Goal: Check status: Check status

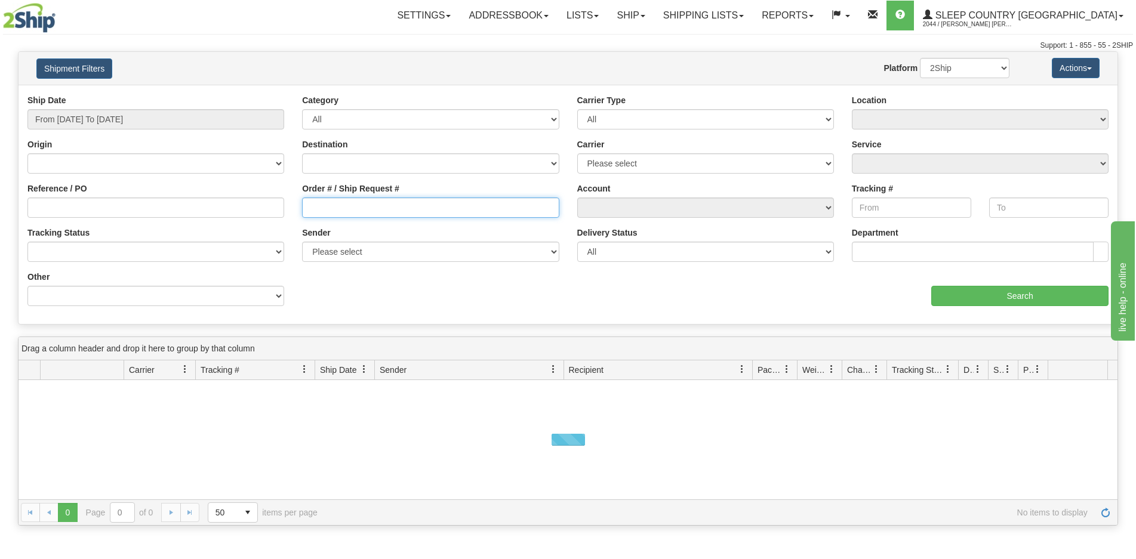
click at [448, 209] on input "Order # / Ship Request #" at bounding box center [430, 208] width 257 height 20
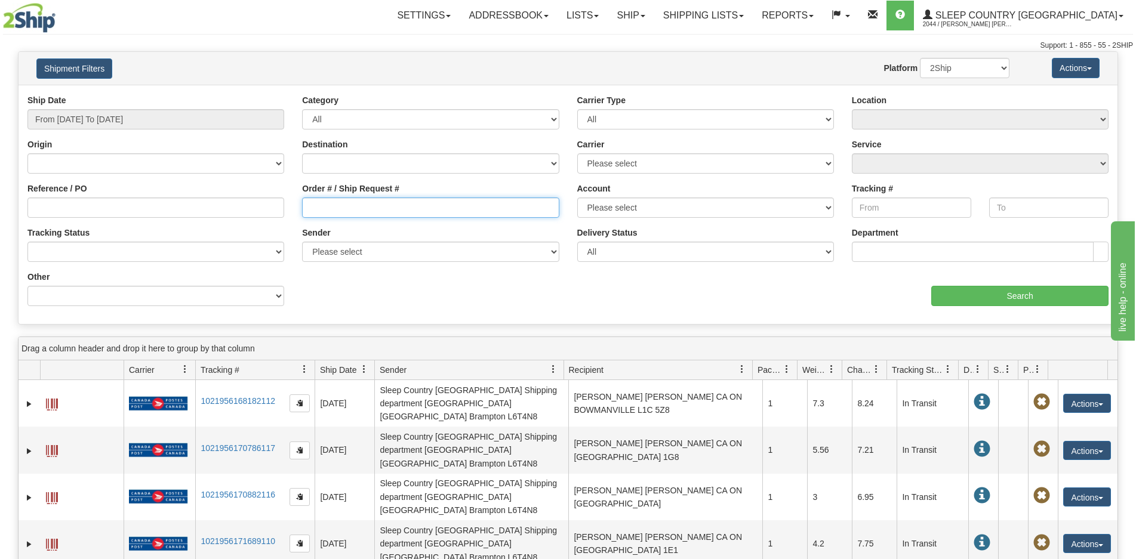
paste input "9000I047023"
type input "9000I047023"
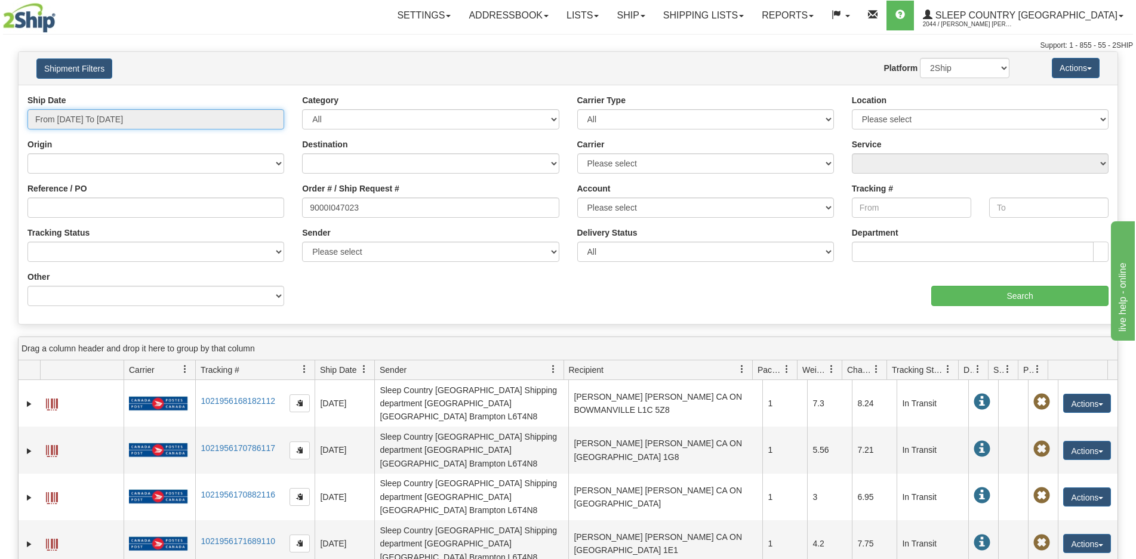
click at [141, 120] on input "From [DATE] To [DATE]" at bounding box center [155, 119] width 257 height 20
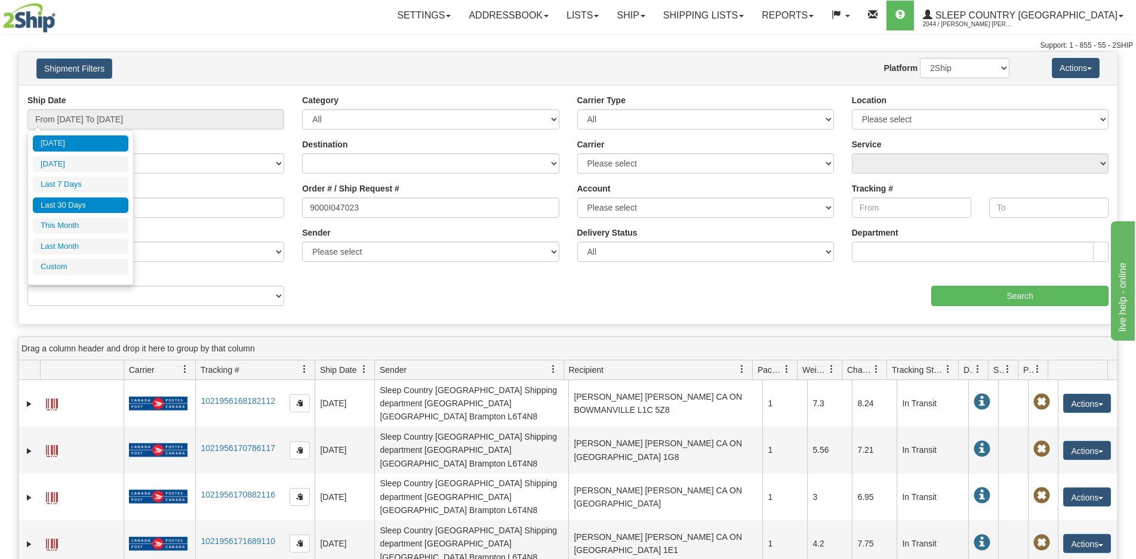
click at [79, 205] on li "Last 30 Days" at bounding box center [80, 206] width 95 height 16
type input "From [DATE] To [DATE]"
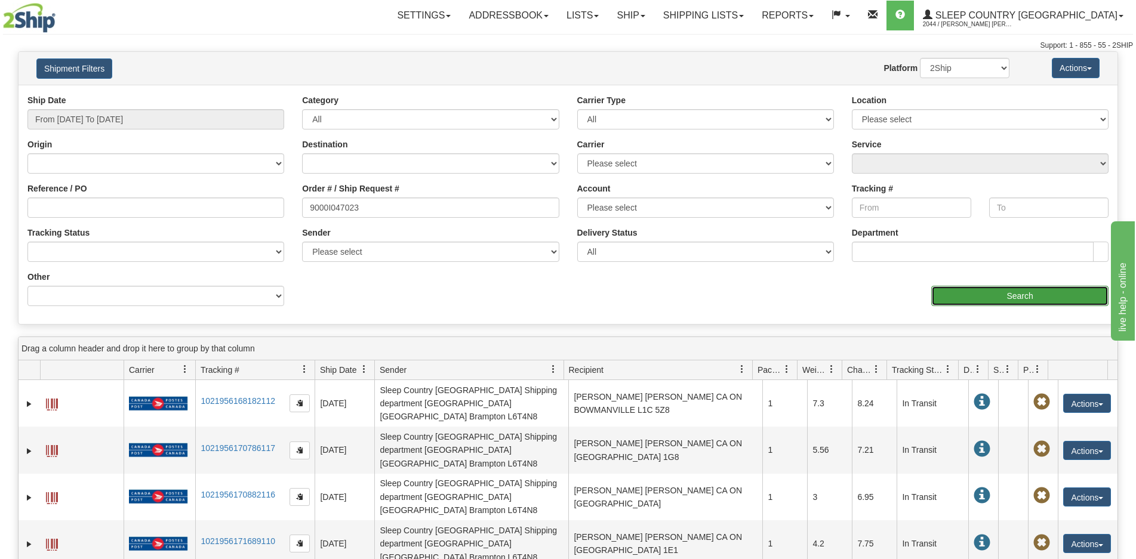
click at [976, 294] on input "Search" at bounding box center [1019, 296] width 177 height 20
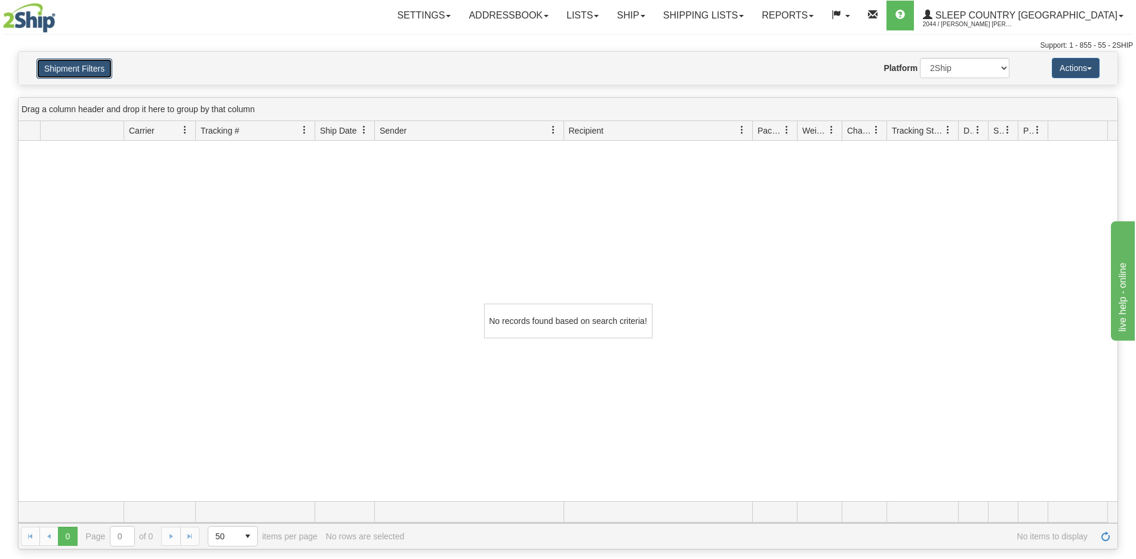
click at [90, 61] on button "Shipment Filters" at bounding box center [74, 68] width 76 height 20
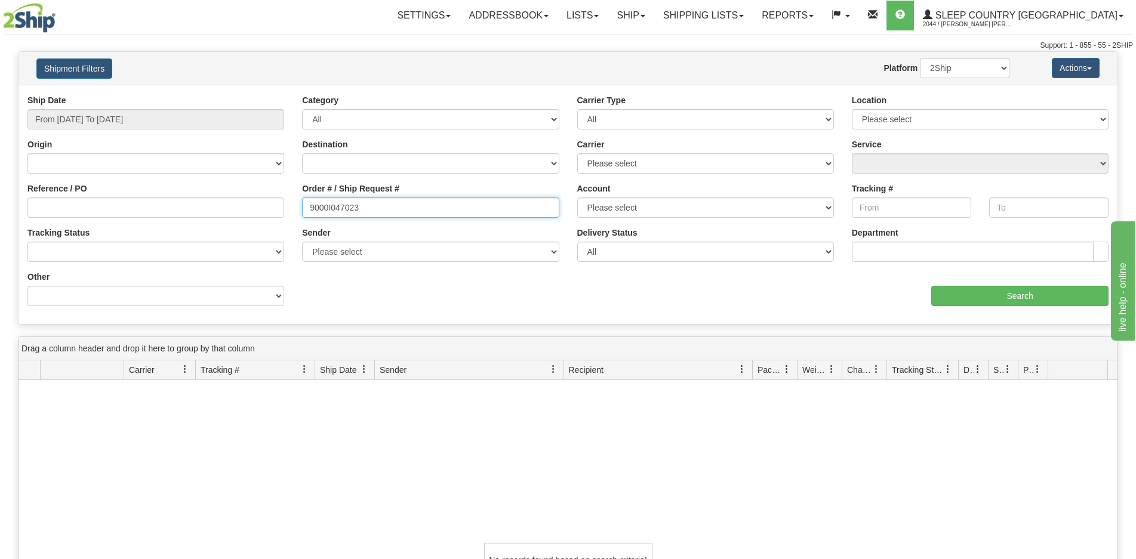
drag, startPoint x: 372, startPoint y: 206, endPoint x: 243, endPoint y: 198, distance: 129.2
click at [242, 94] on div "Reference / PO Order # / Ship Request # 9000I047023 Account Please select [GEOG…" at bounding box center [568, 94] width 1099 height 0
paste input "7I041822"
type input "9007I041822"
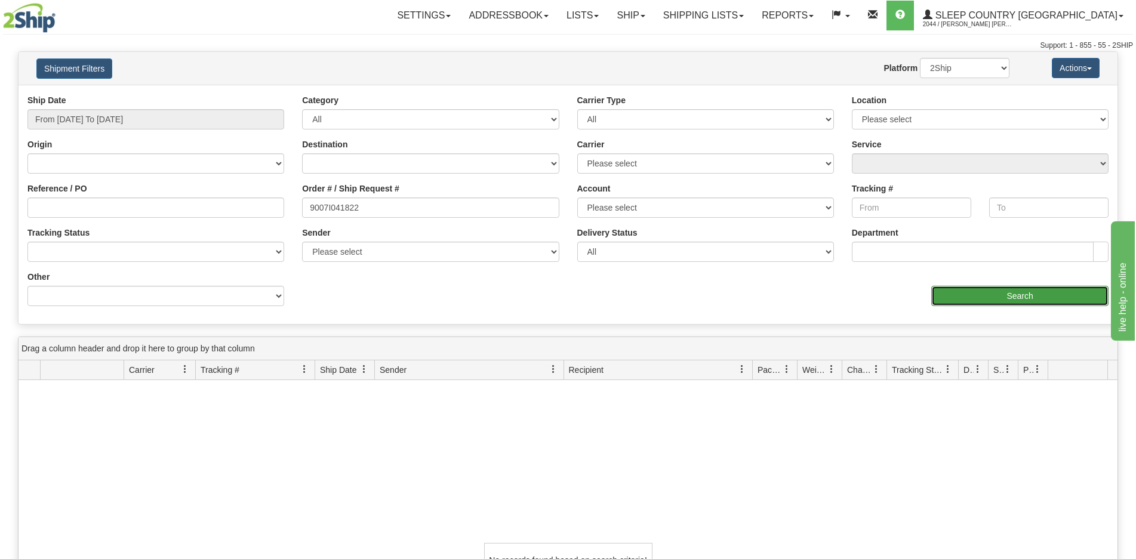
click at [964, 296] on input "Search" at bounding box center [1019, 296] width 177 height 20
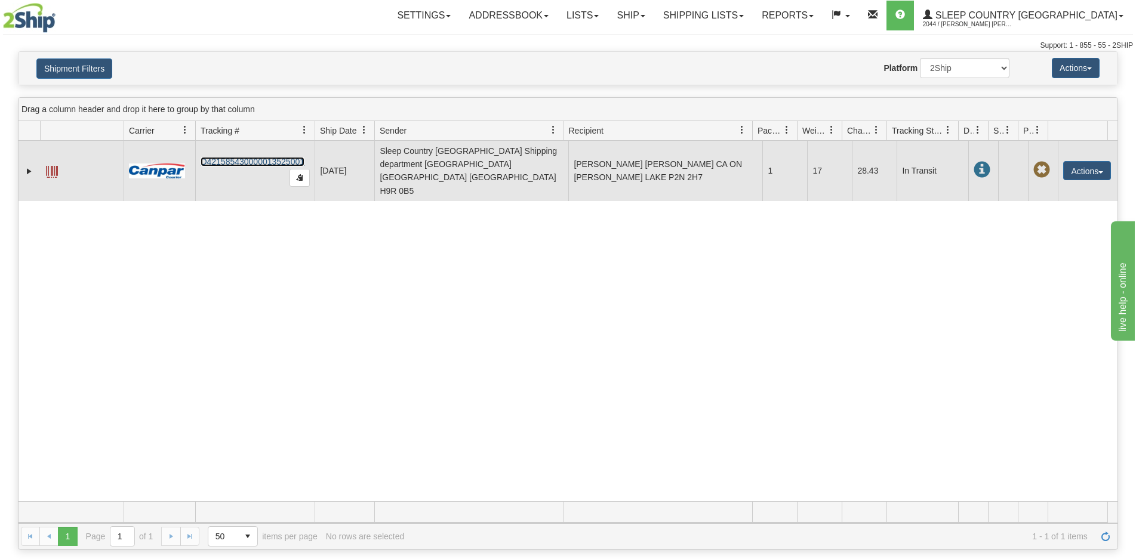
click at [260, 157] on link "D421585430000013525001" at bounding box center [253, 162] width 104 height 10
